Goal: Task Accomplishment & Management: Manage account settings

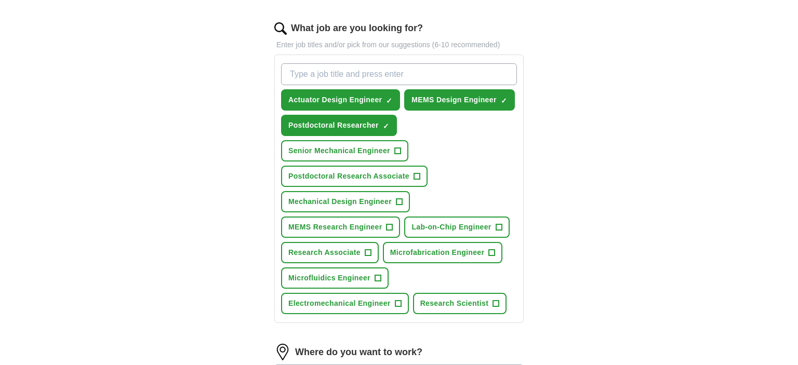
scroll to position [328, 0]
click at [364, 99] on span "Actuator Design Engineer" at bounding box center [335, 99] width 94 height 11
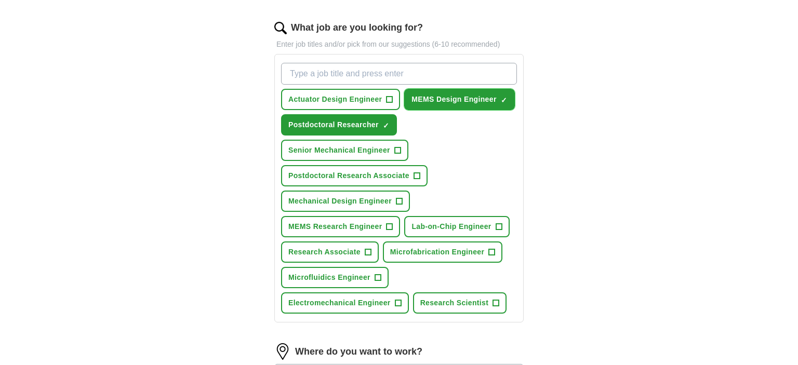
click at [448, 95] on span "MEMS Design Engineer" at bounding box center [454, 99] width 85 height 11
click at [368, 120] on span "Postdoctoral Researcher" at bounding box center [333, 125] width 90 height 11
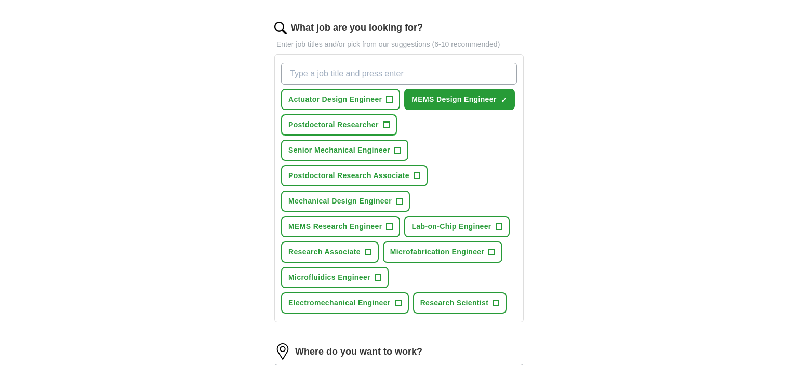
click at [368, 120] on span "Postdoctoral Researcher" at bounding box center [333, 125] width 90 height 11
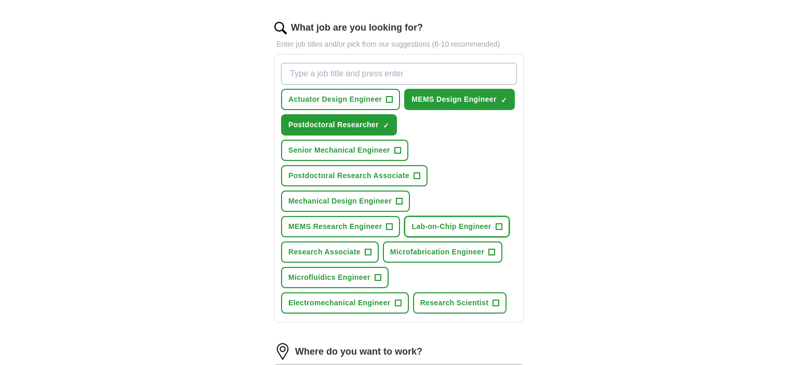
click at [472, 217] on button "Lab-on-Chip Engineer +" at bounding box center [456, 226] width 105 height 21
click at [358, 222] on span "MEMS Research Engineer" at bounding box center [335, 226] width 94 height 11
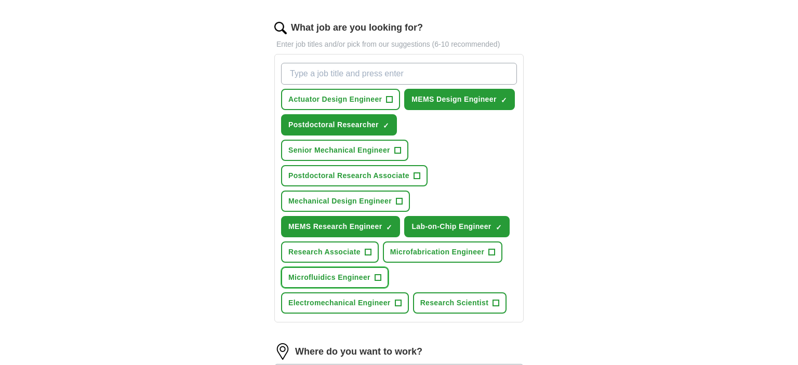
click at [339, 272] on span "Microfluidics Engineer" at bounding box center [329, 277] width 82 height 11
click at [408, 247] on span "Microfabrication Engineer" at bounding box center [437, 252] width 94 height 11
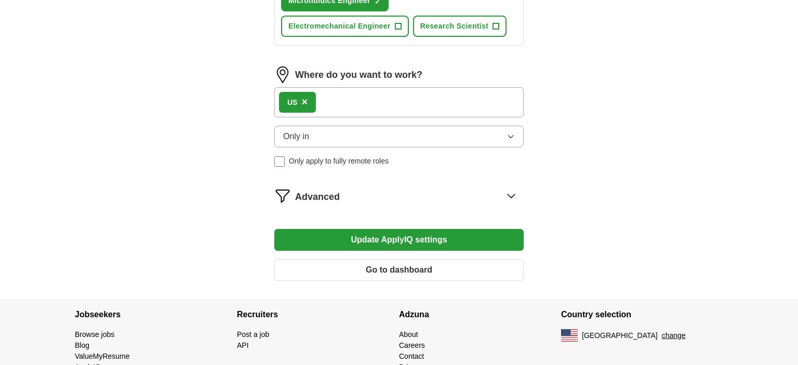
scroll to position [606, 0]
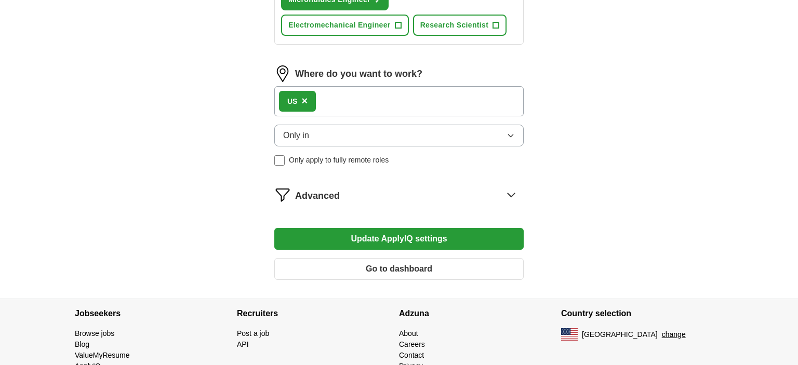
click at [501, 242] on button "Update ApplyIQ settings" at bounding box center [398, 239] width 249 height 22
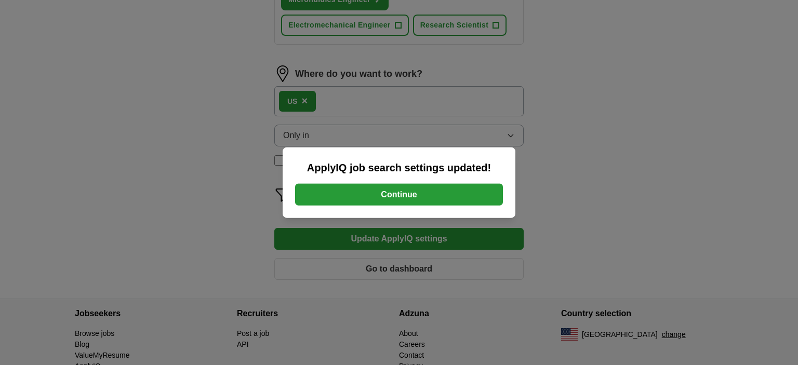
click at [448, 196] on button "Continue" at bounding box center [399, 195] width 208 height 22
